Goal: Task Accomplishment & Management: Manage account settings

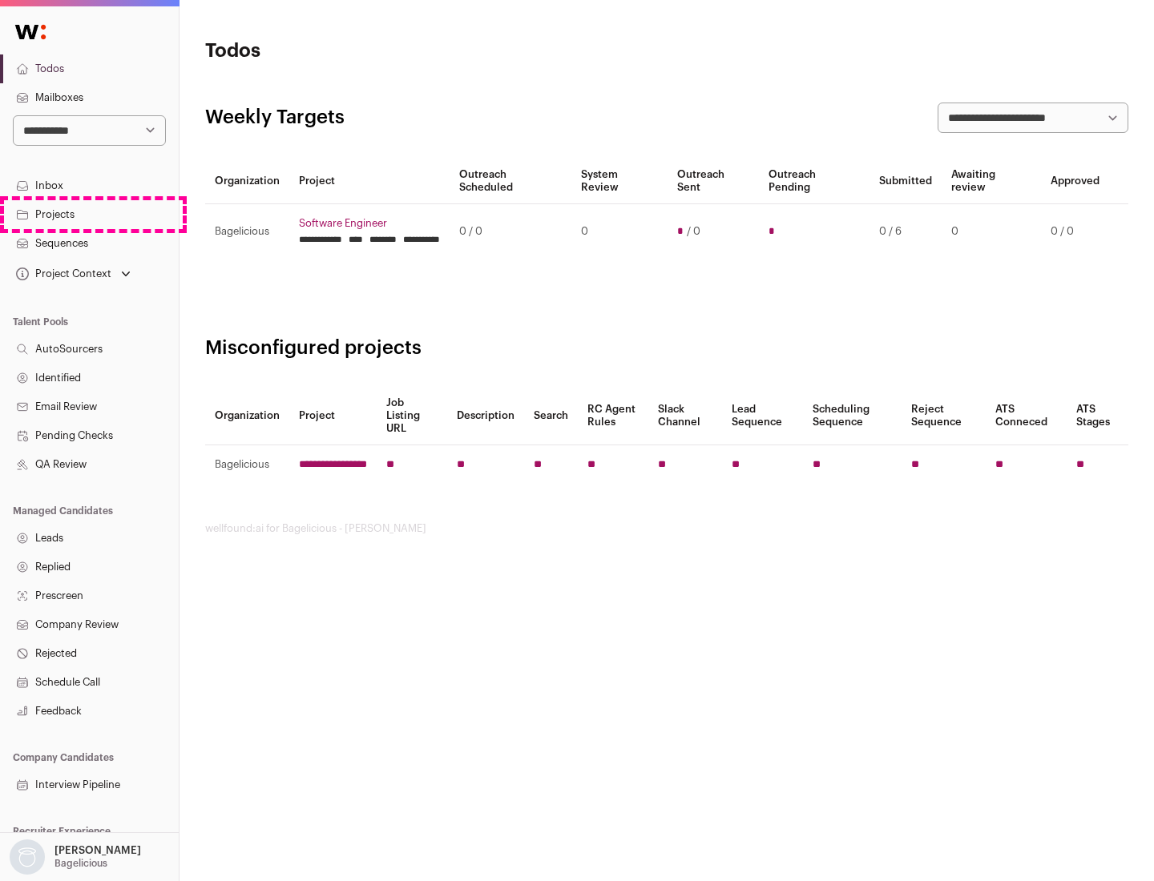
click at [89, 214] on link "Projects" at bounding box center [89, 214] width 179 height 29
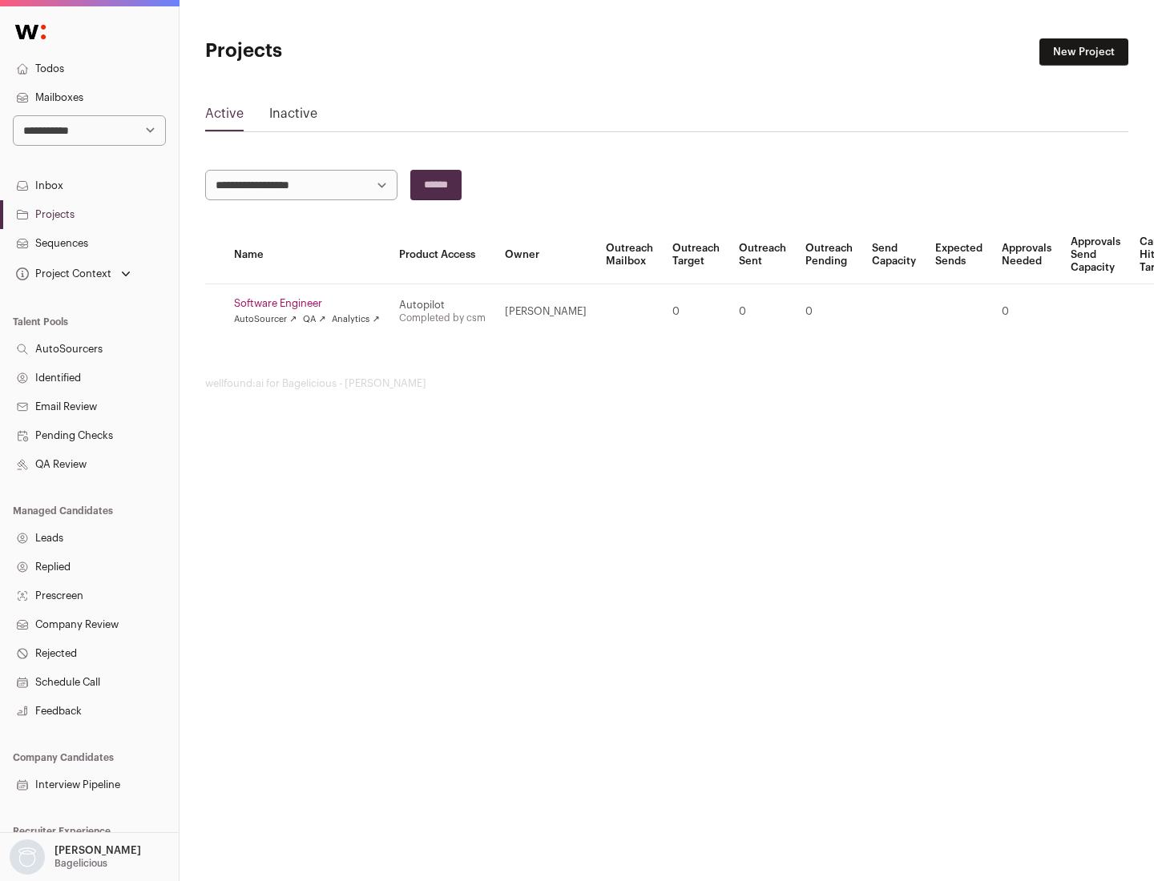
click at [312, 304] on link "Software Engineer" at bounding box center [307, 303] width 146 height 13
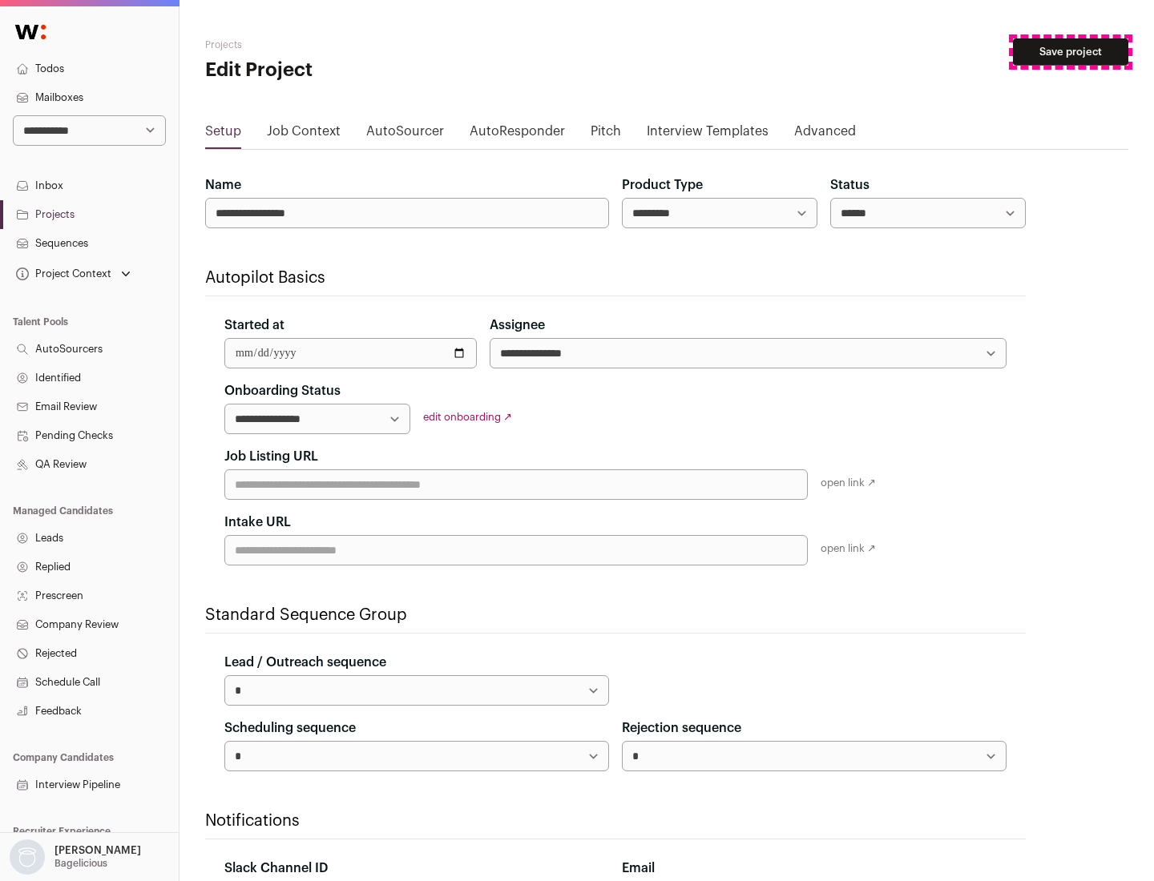
click at [1071, 52] on button "Save project" at bounding box center [1070, 51] width 115 height 27
